Goal: Task Accomplishment & Management: Use online tool/utility

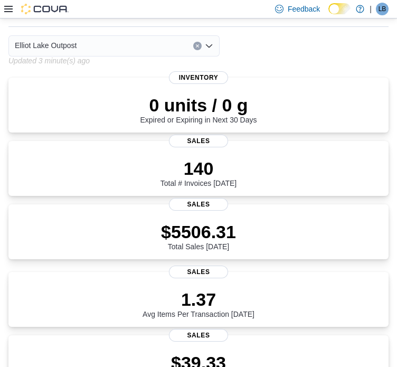
scroll to position [53, 0]
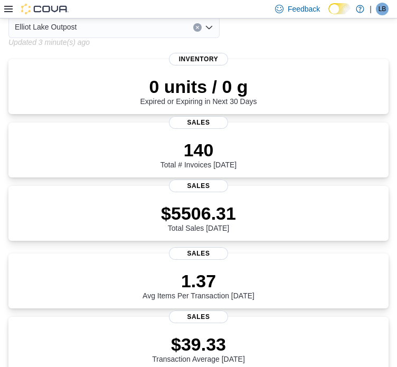
click at [8, 10] on icon at bounding box center [8, 9] width 8 height 8
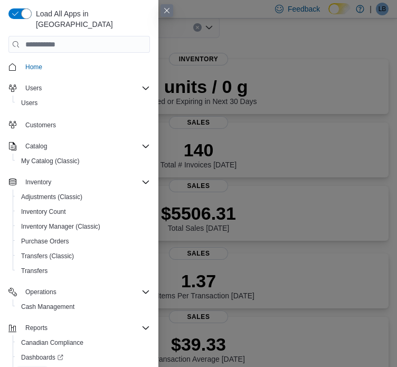
click at [32, 366] on span "Reports" at bounding box center [32, 372] width 22 height 13
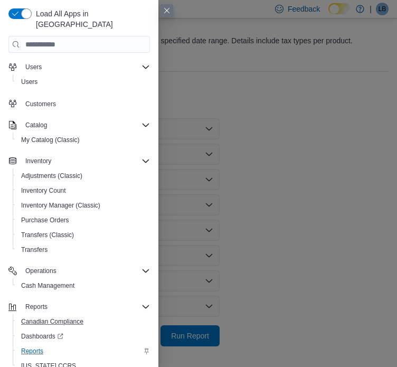
scroll to position [32, 0]
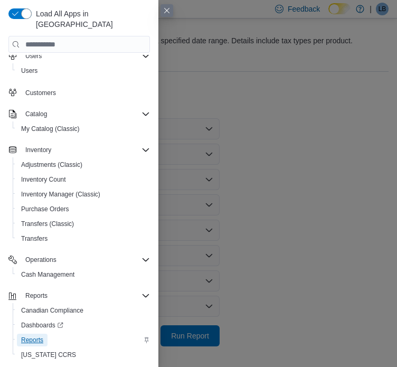
click at [38, 334] on span "Reports" at bounding box center [32, 340] width 22 height 13
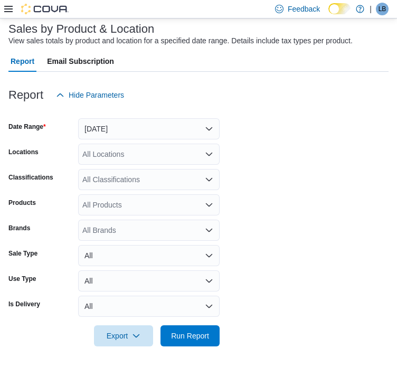
click at [8, 8] on icon at bounding box center [8, 9] width 8 height 8
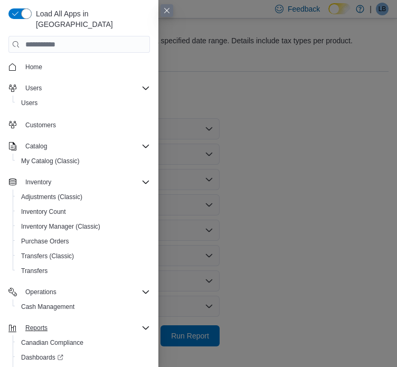
click at [77, 322] on div "Reports" at bounding box center [85, 328] width 129 height 13
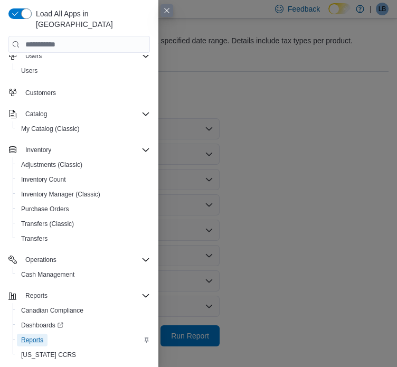
click at [37, 336] on span "Reports" at bounding box center [32, 340] width 22 height 8
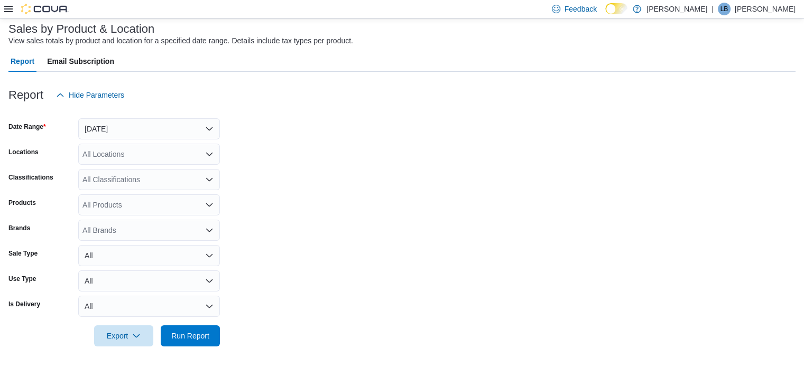
click at [10, 16] on div at bounding box center [36, 9] width 64 height 18
click at [11, 11] on icon at bounding box center [8, 9] width 8 height 8
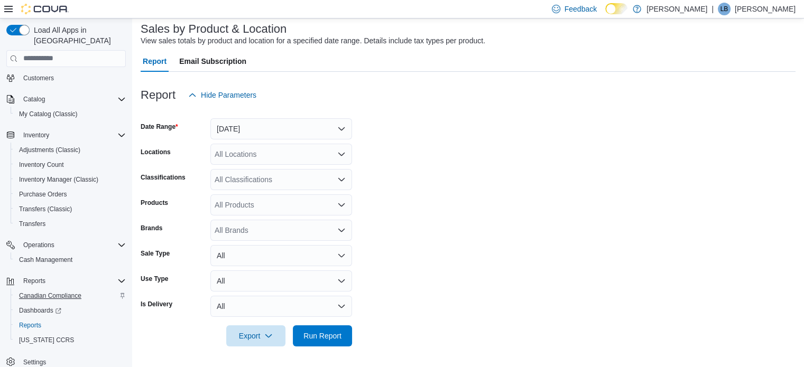
scroll to position [61, 0]
click at [46, 274] on button "Reports" at bounding box center [34, 280] width 31 height 13
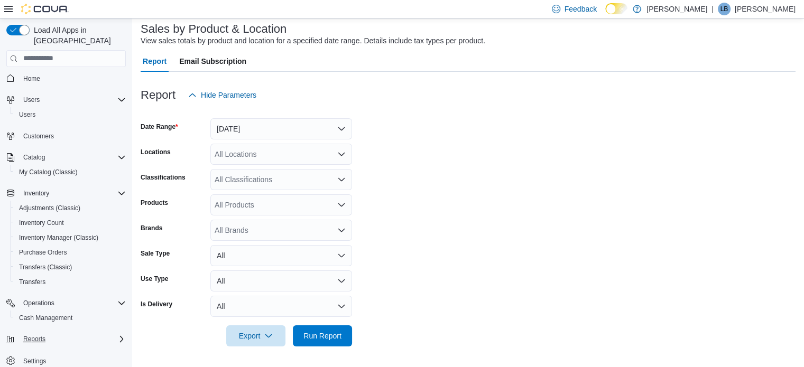
scroll to position [2, 0]
click at [96, 312] on div "Cash Management" at bounding box center [70, 318] width 111 height 13
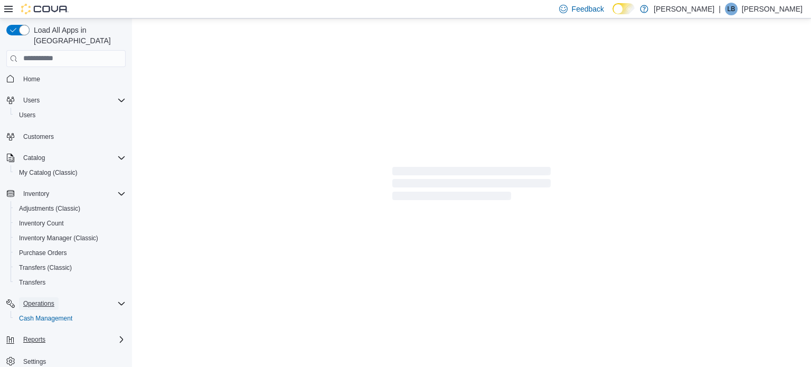
click at [55, 297] on button "Operations" at bounding box center [39, 303] width 40 height 13
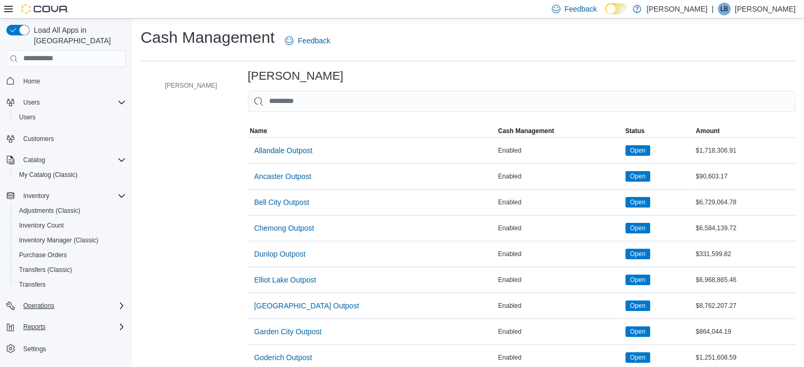
click at [114, 300] on div "Operations" at bounding box center [72, 306] width 107 height 13
click at [89, 335] on div "Reports" at bounding box center [72, 341] width 107 height 13
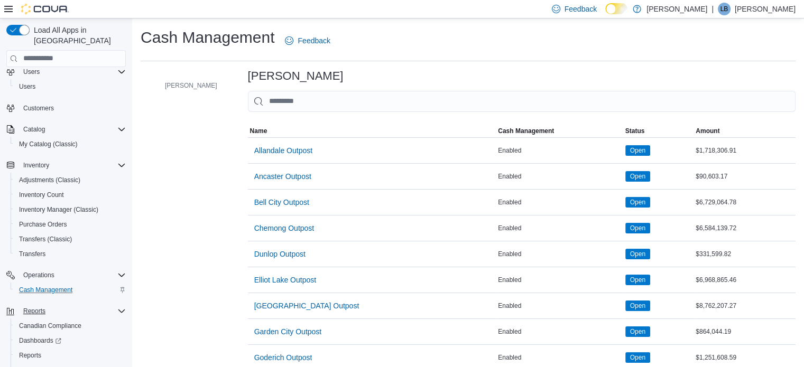
scroll to position [61, 0]
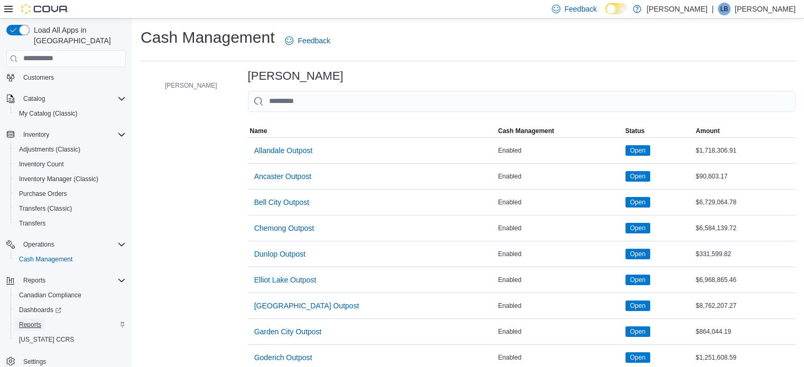
click at [20, 319] on span "Reports" at bounding box center [30, 325] width 22 height 13
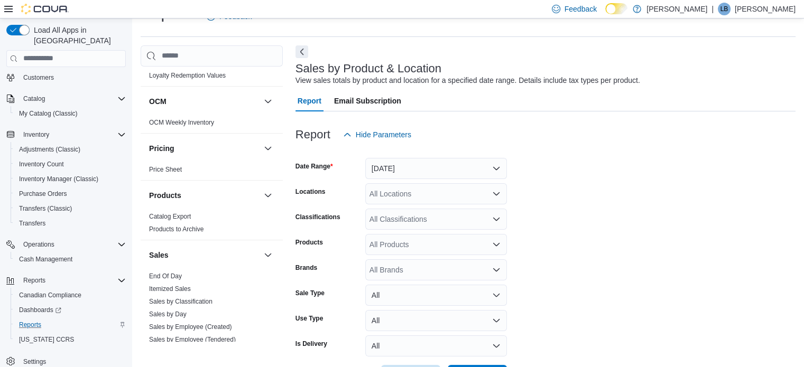
scroll to position [581, 0]
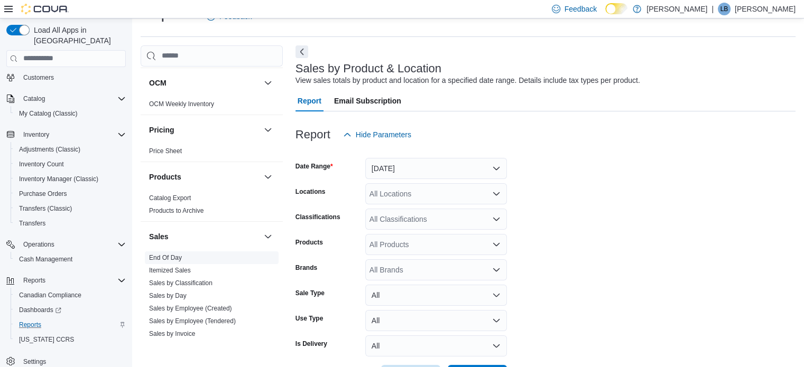
click at [177, 257] on link "End Of Day" at bounding box center [165, 257] width 33 height 7
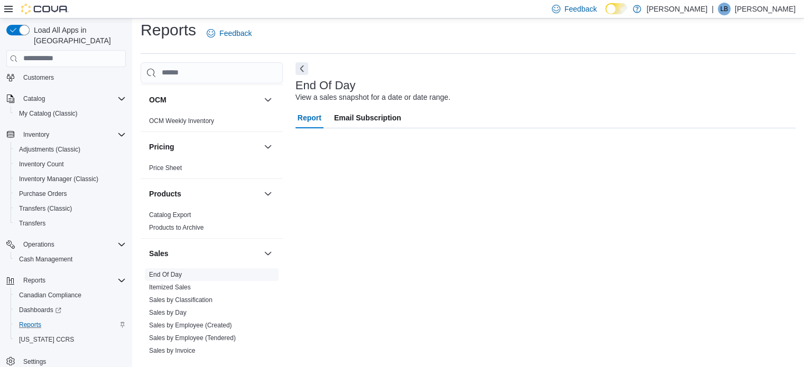
scroll to position [7, 0]
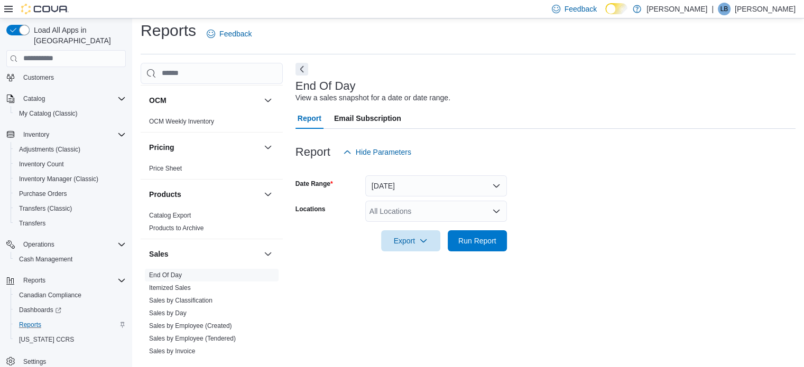
click at [422, 209] on div "All Locations" at bounding box center [436, 211] width 142 height 21
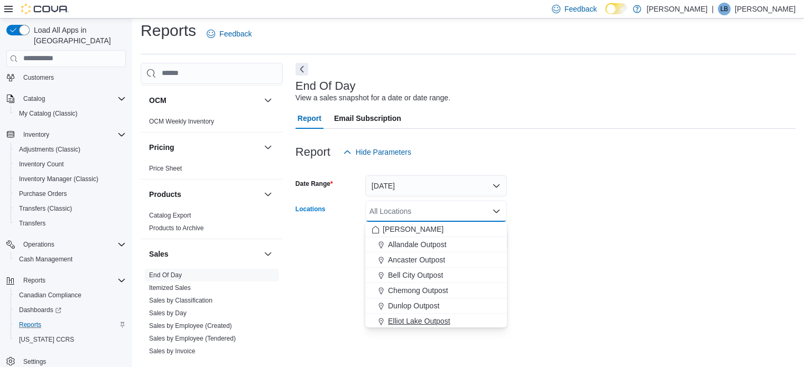
click at [413, 321] on span "Elliot Lake Outpost" at bounding box center [419, 321] width 62 height 11
click at [611, 274] on div "End Of Day View a sales snapshot for a date or date range. Report Email Subscri…" at bounding box center [545, 211] width 500 height 296
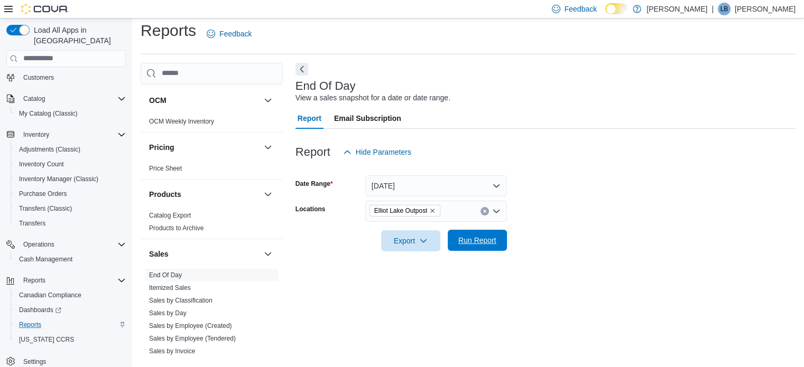
click at [473, 239] on span "Run Report" at bounding box center [477, 240] width 38 height 11
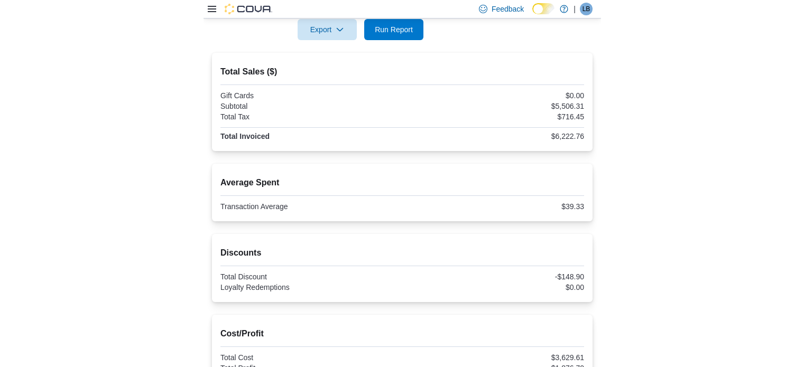
scroll to position [207, 0]
